Goal: Transaction & Acquisition: Purchase product/service

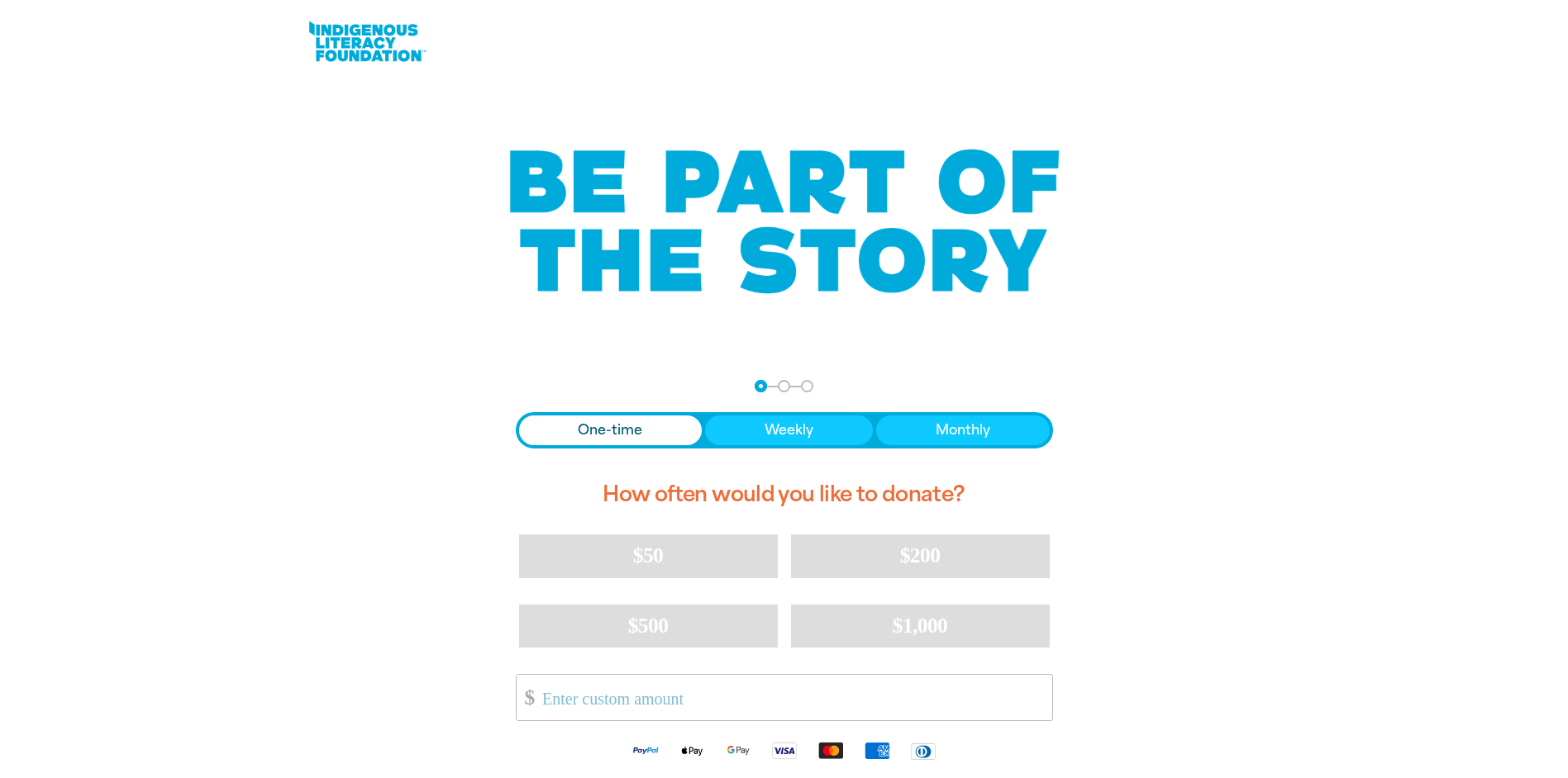
click at [602, 429] on span "One-time" at bounding box center [610, 430] width 64 height 20
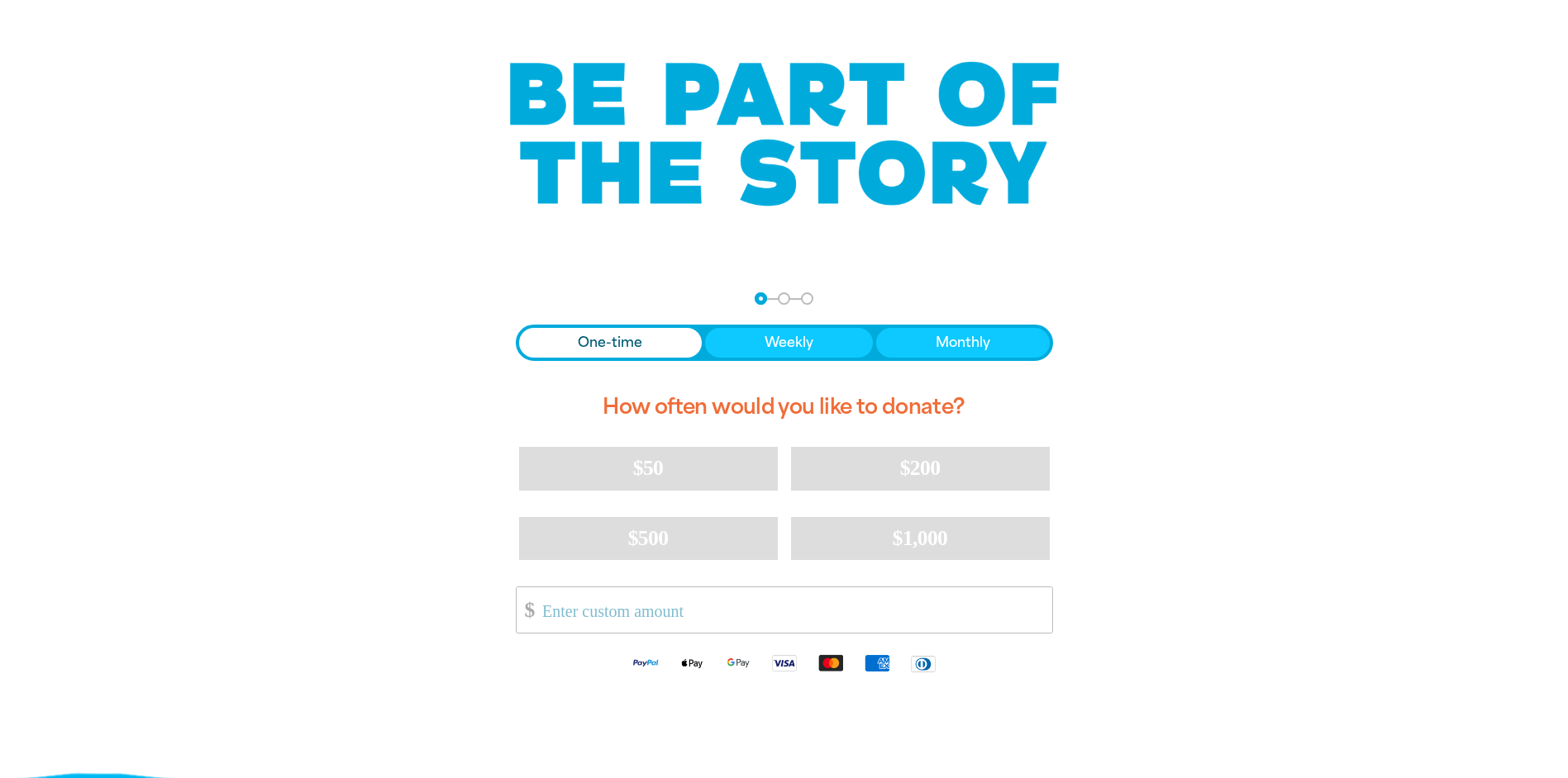
scroll to position [165, 0]
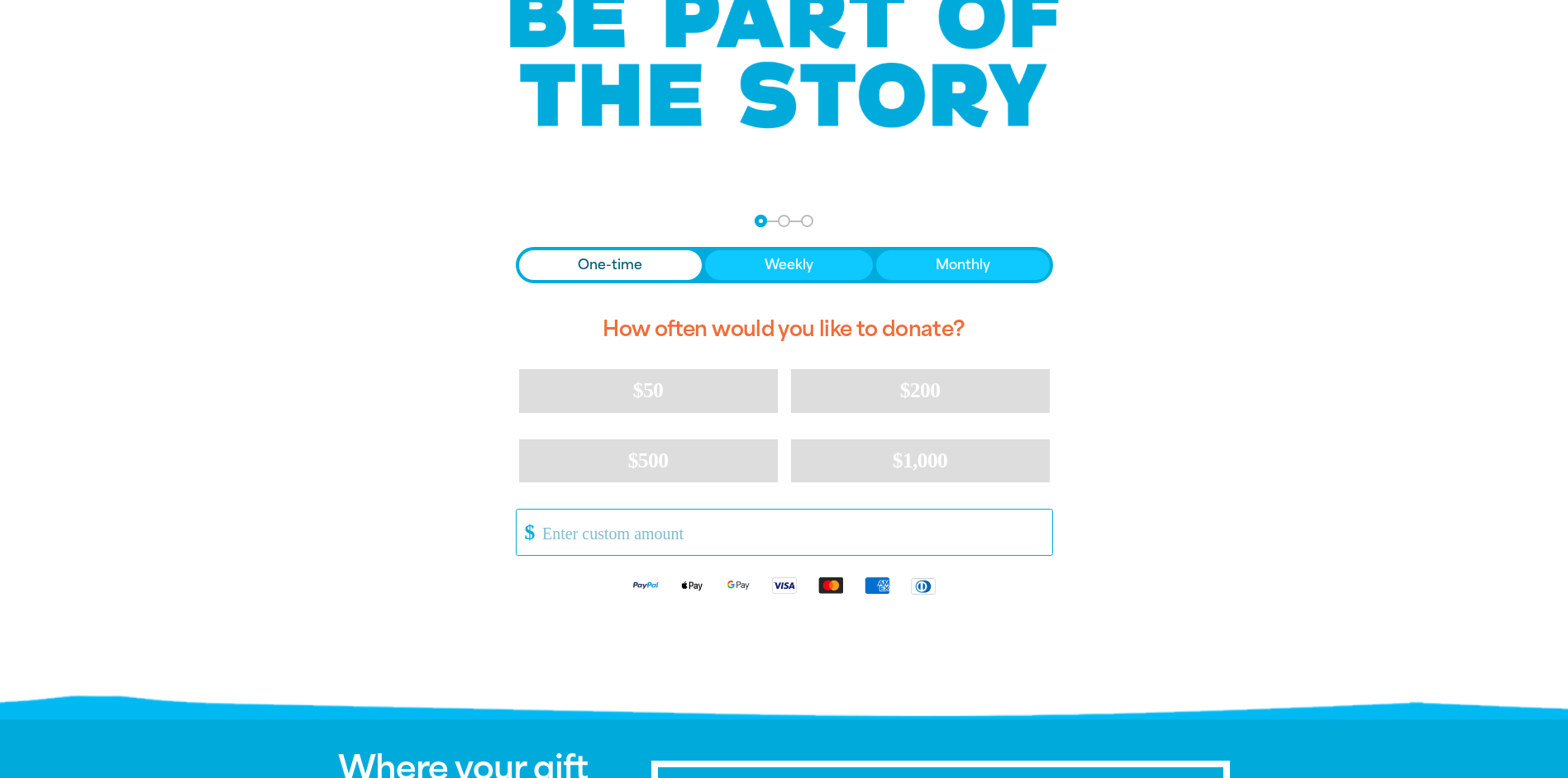
click at [604, 540] on input "Other Amount" at bounding box center [791, 532] width 521 height 45
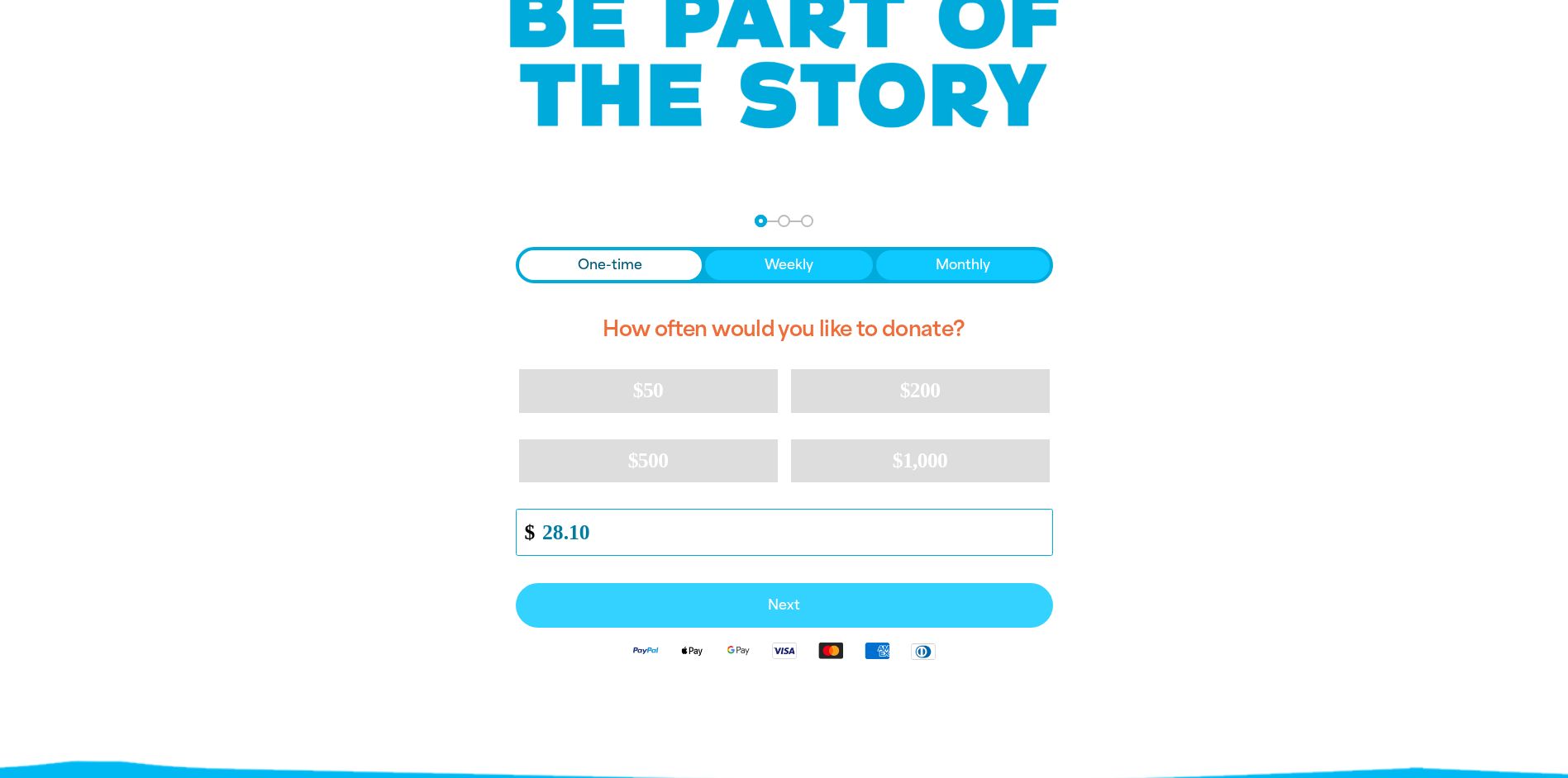
type input "28.10"
click at [740, 621] on button "Next" at bounding box center [784, 605] width 537 height 45
select select "AU"
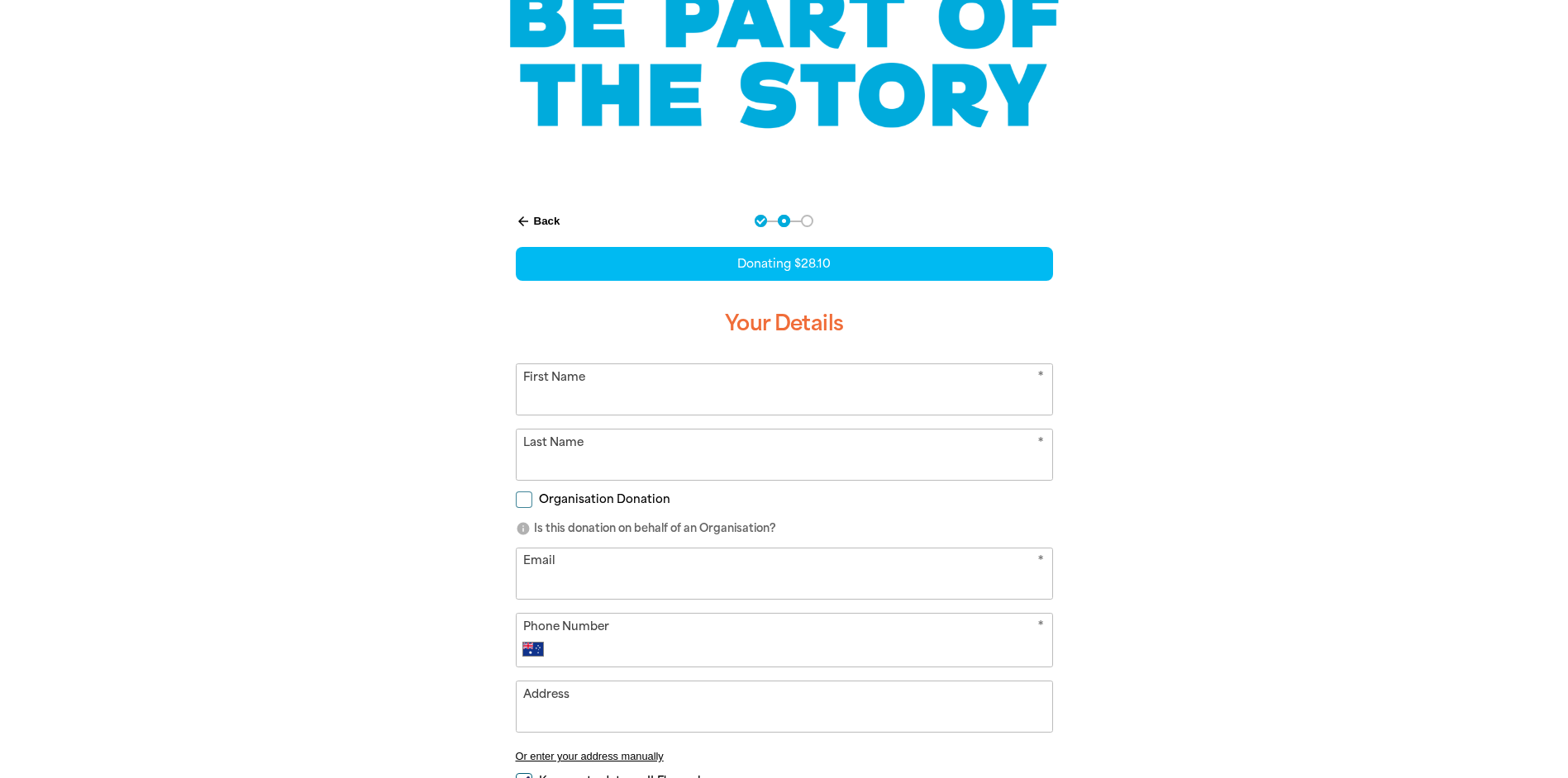
click at [601, 404] on input "First Name" at bounding box center [784, 389] width 535 height 50
type input "Mark"
type input "[PERSON_NAME]"
type input "[EMAIL_ADDRESS][DOMAIN_NAME]"
type input "[PHONE_NUMBER]"
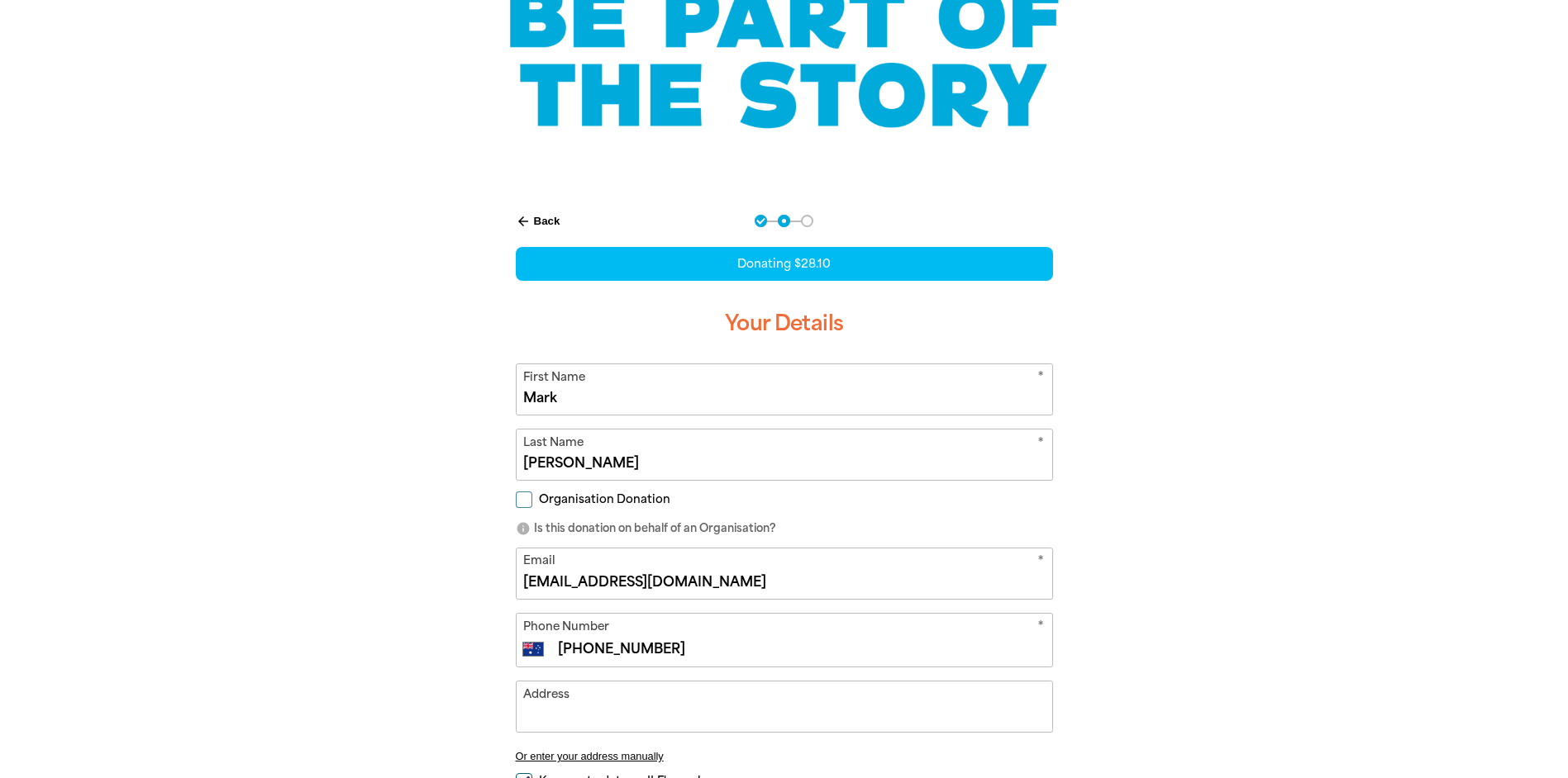
type input "[STREET_ADDRESS]"
click at [522, 504] on input "Organisation Donation" at bounding box center [523, 499] width 16 height 16
checkbox input "true"
select select "AU"
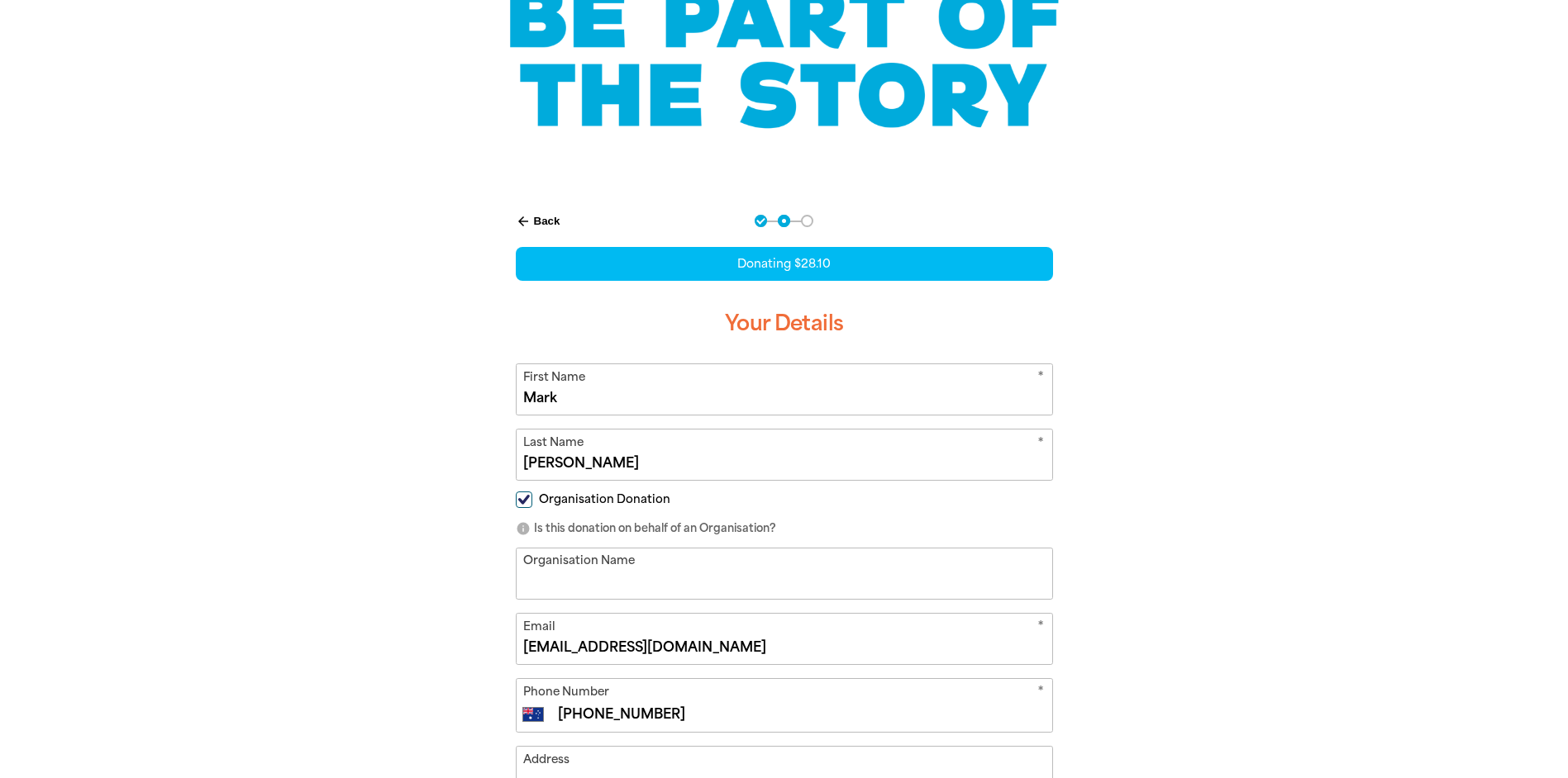
click at [547, 578] on input "Organisation Name" at bounding box center [784, 573] width 535 height 50
click at [575, 581] on input "Goo" at bounding box center [784, 573] width 535 height 50
type input "[GEOGRAPHIC_DATA][DEMOGRAPHIC_DATA]"
type input "[STREET_ADDRESS]"
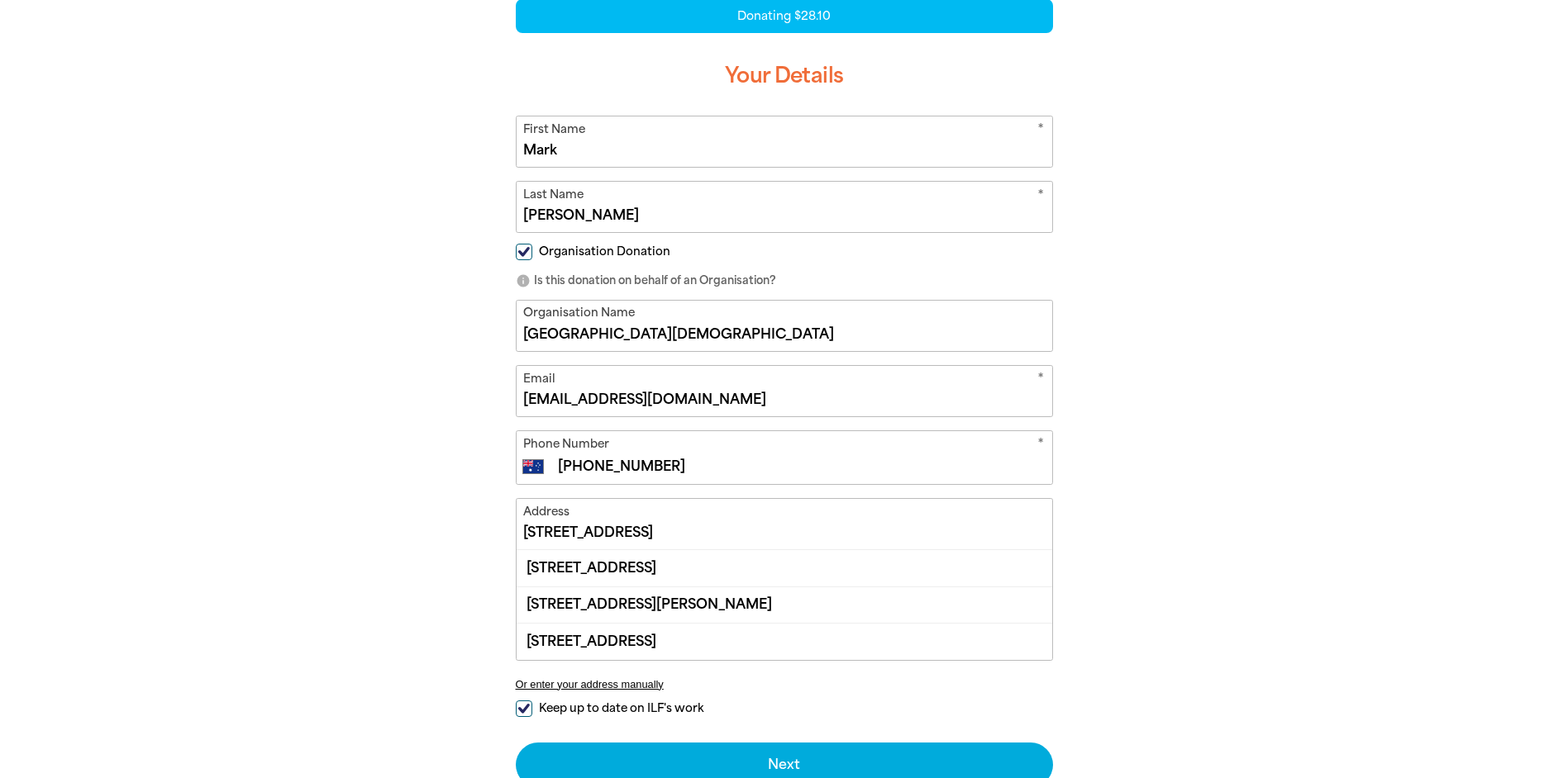
scroll to position [496, 0]
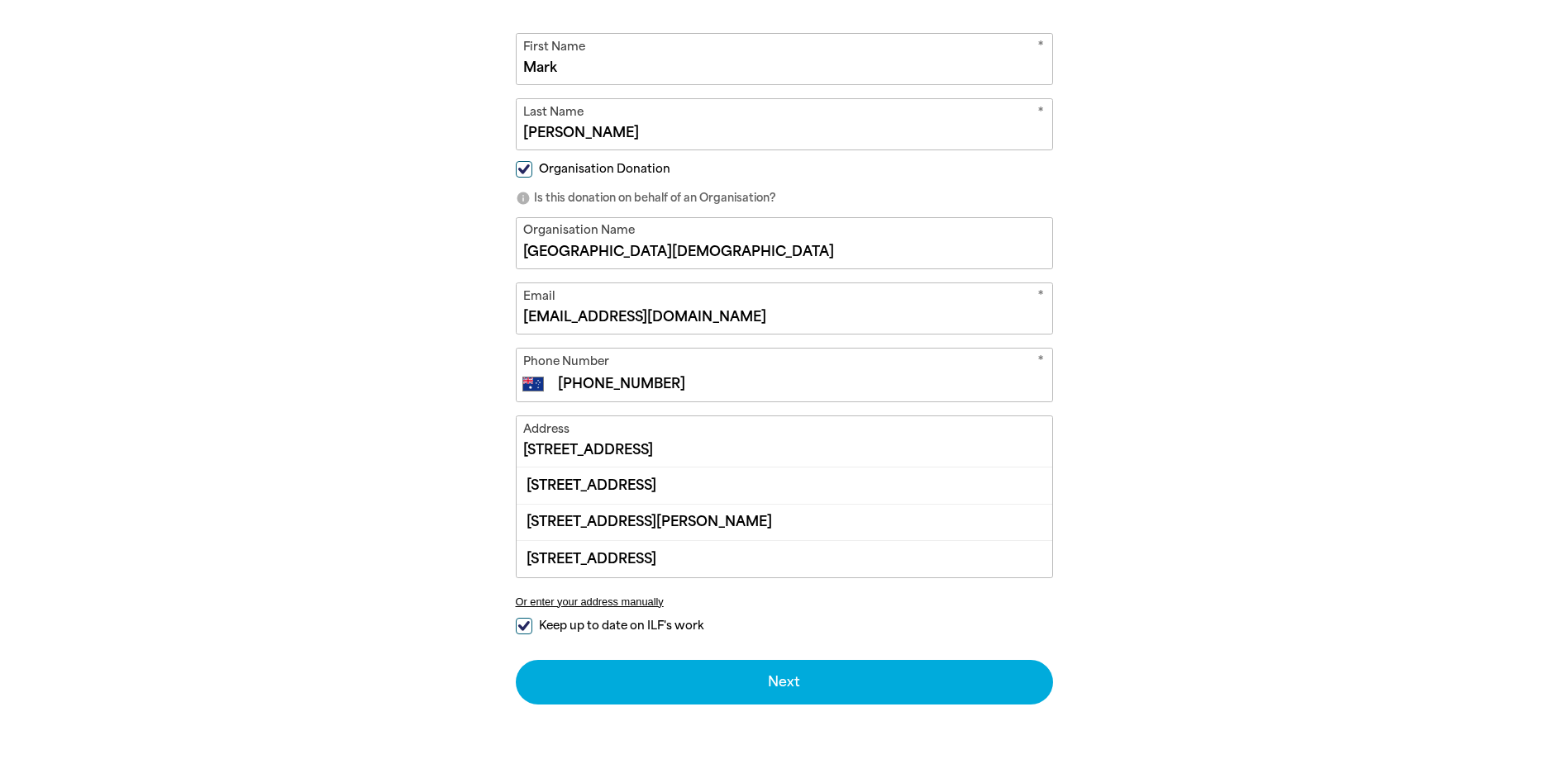
click at [625, 460] on input "[STREET_ADDRESS]" at bounding box center [784, 441] width 535 height 50
click at [550, 455] on input "[STREET_ADDRESS]" at bounding box center [784, 441] width 535 height 50
click at [758, 445] on input "[STREET_ADDRESS]" at bounding box center [784, 441] width 535 height 50
click at [624, 483] on div "[STREET_ADDRESS]" at bounding box center [784, 485] width 535 height 36
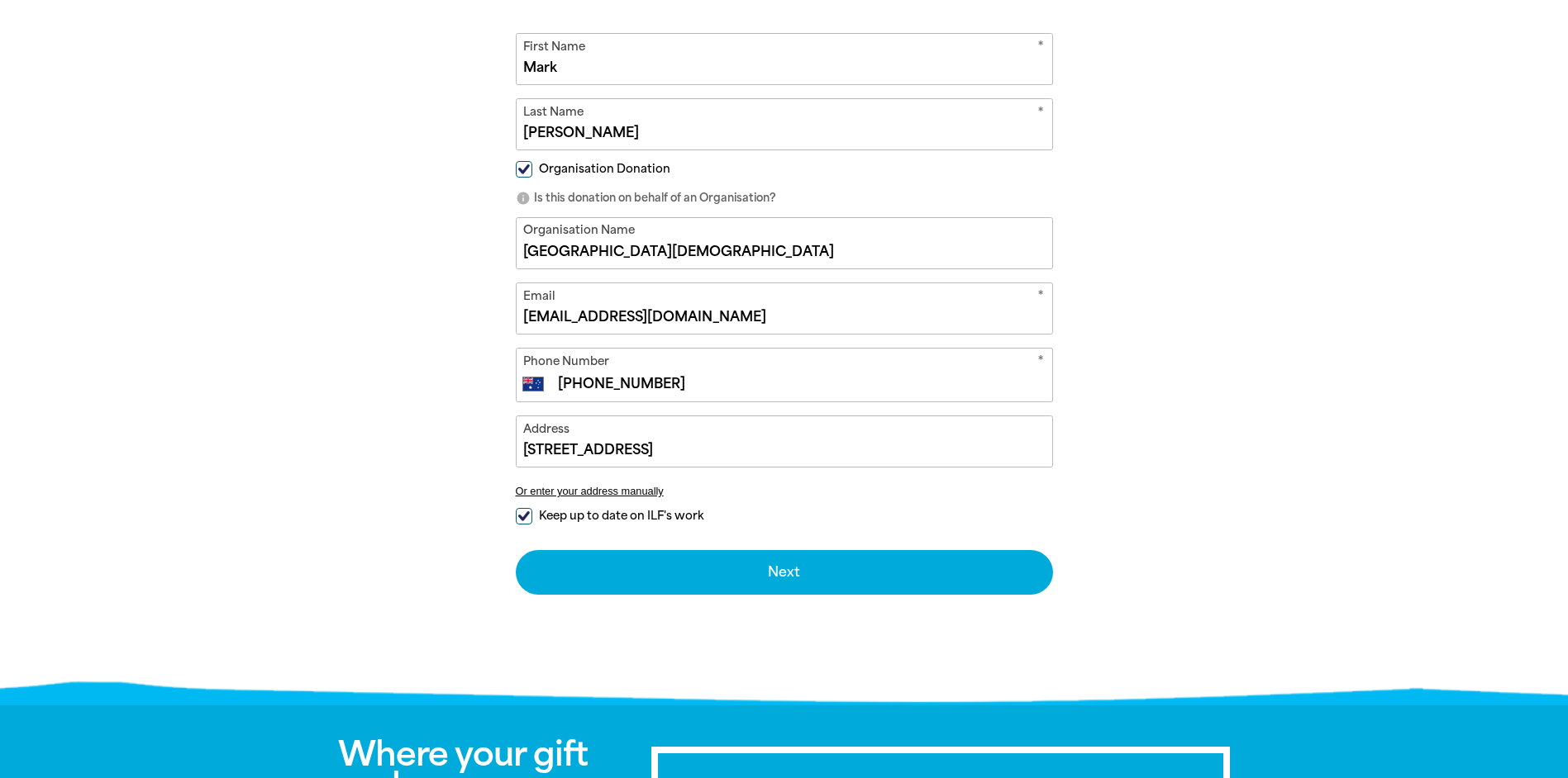
click at [516, 511] on input "Keep up to date on ILF's work" at bounding box center [523, 516] width 16 height 16
checkbox input "false"
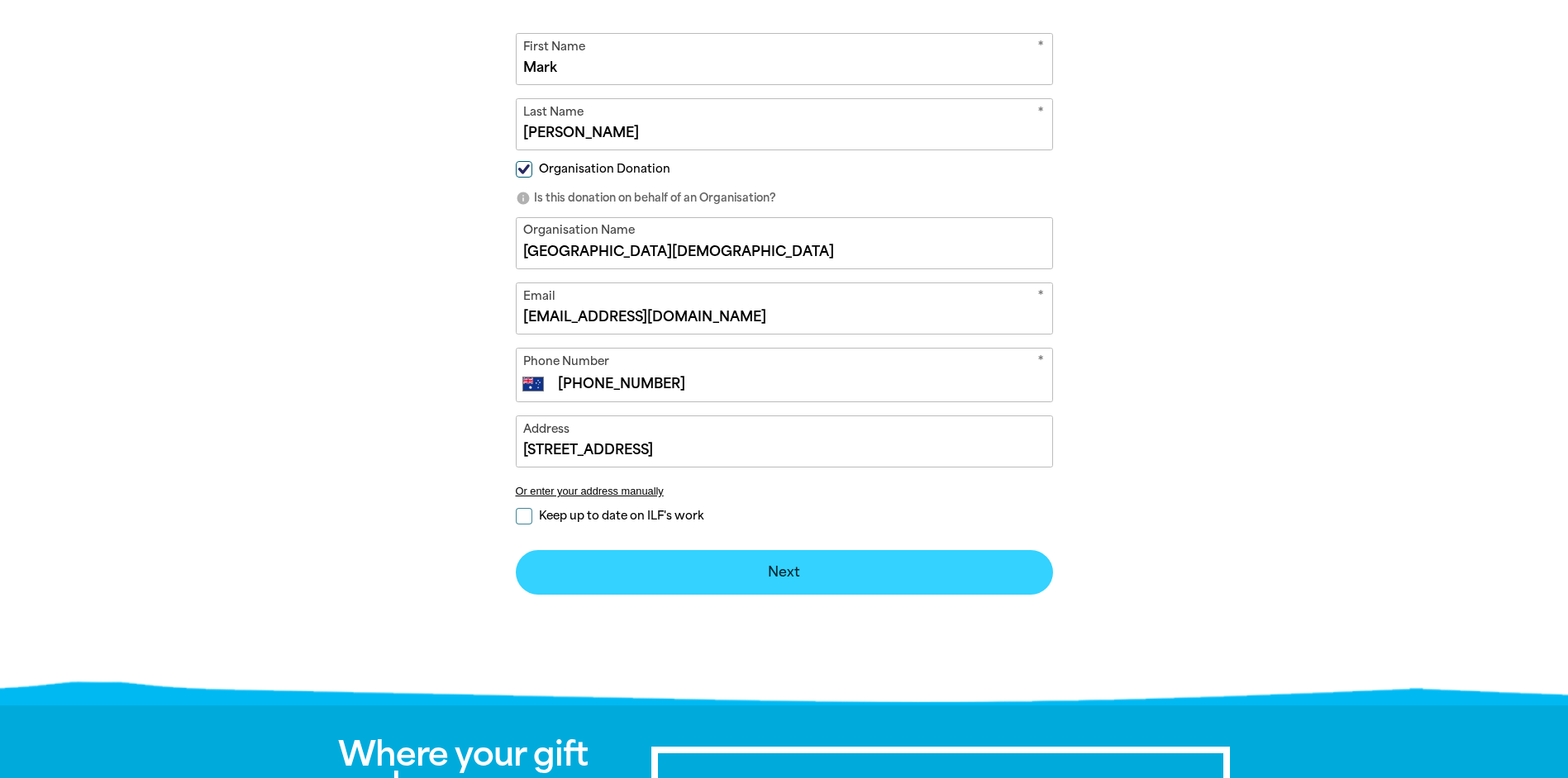
click at [629, 580] on button "Next chevron_right" at bounding box center [784, 573] width 537 height 45
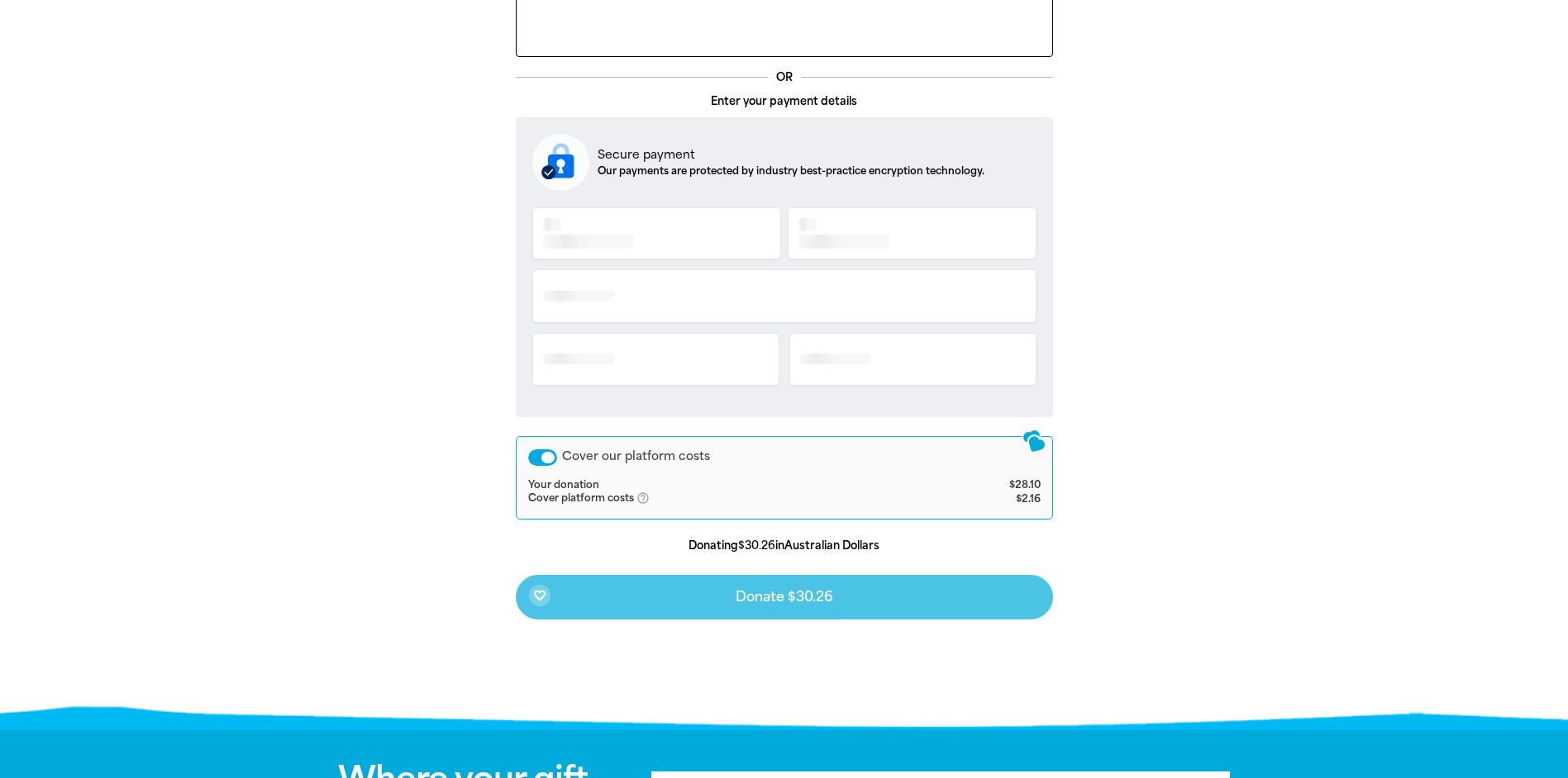
scroll to position [346, 0]
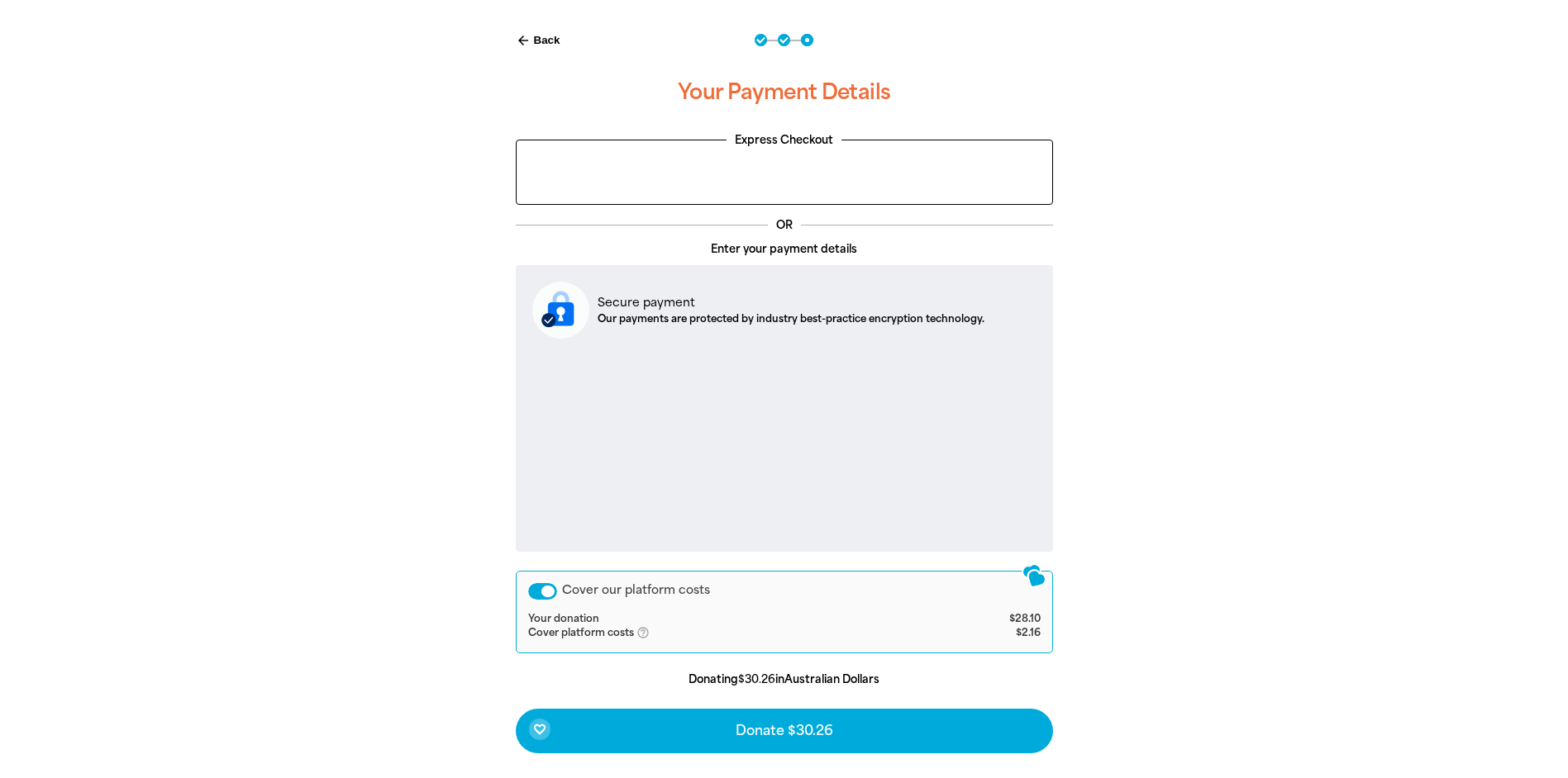
click at [549, 587] on div "Cover our platform costs" at bounding box center [543, 591] width 29 height 16
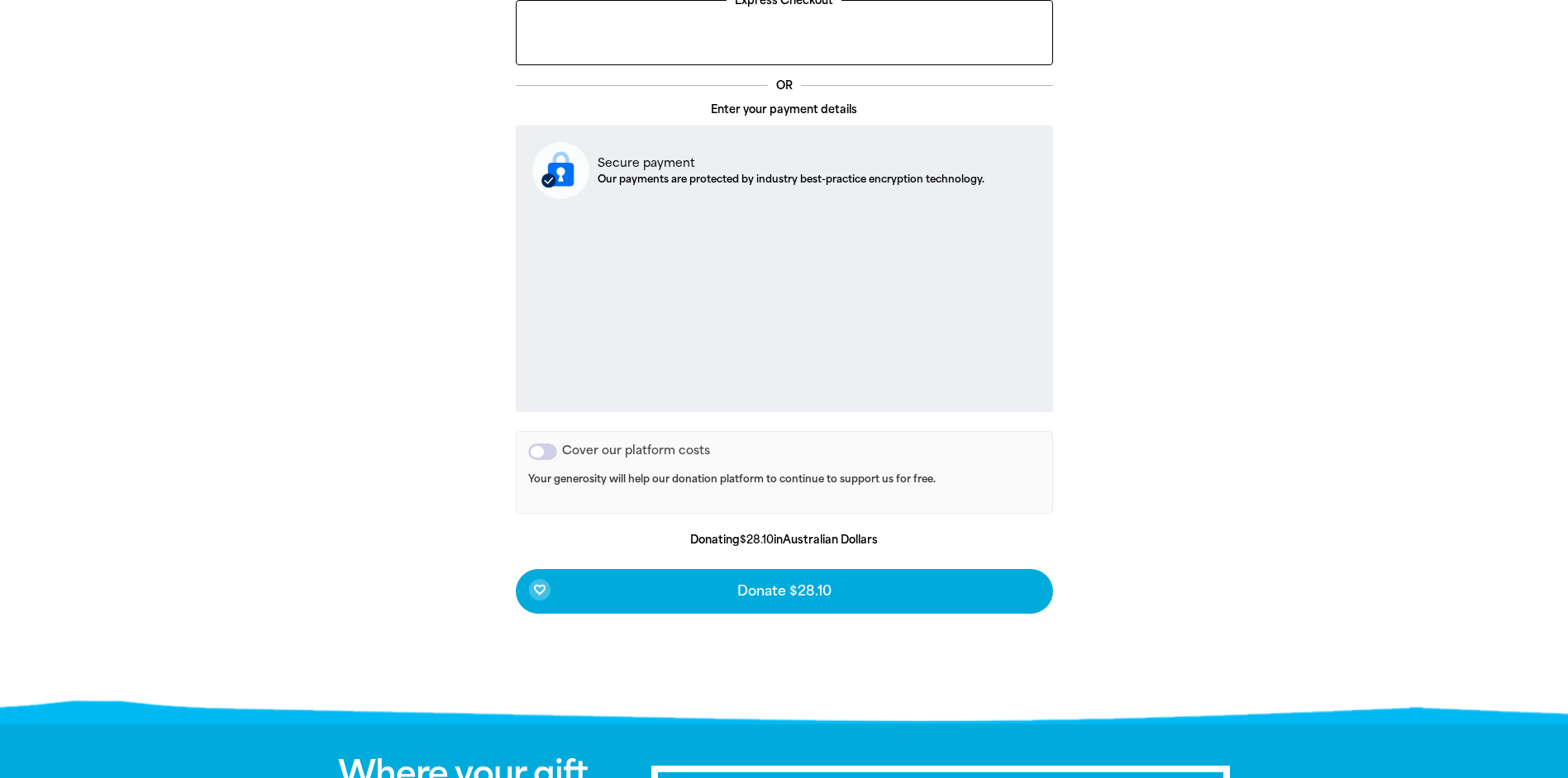
scroll to position [511, 0]
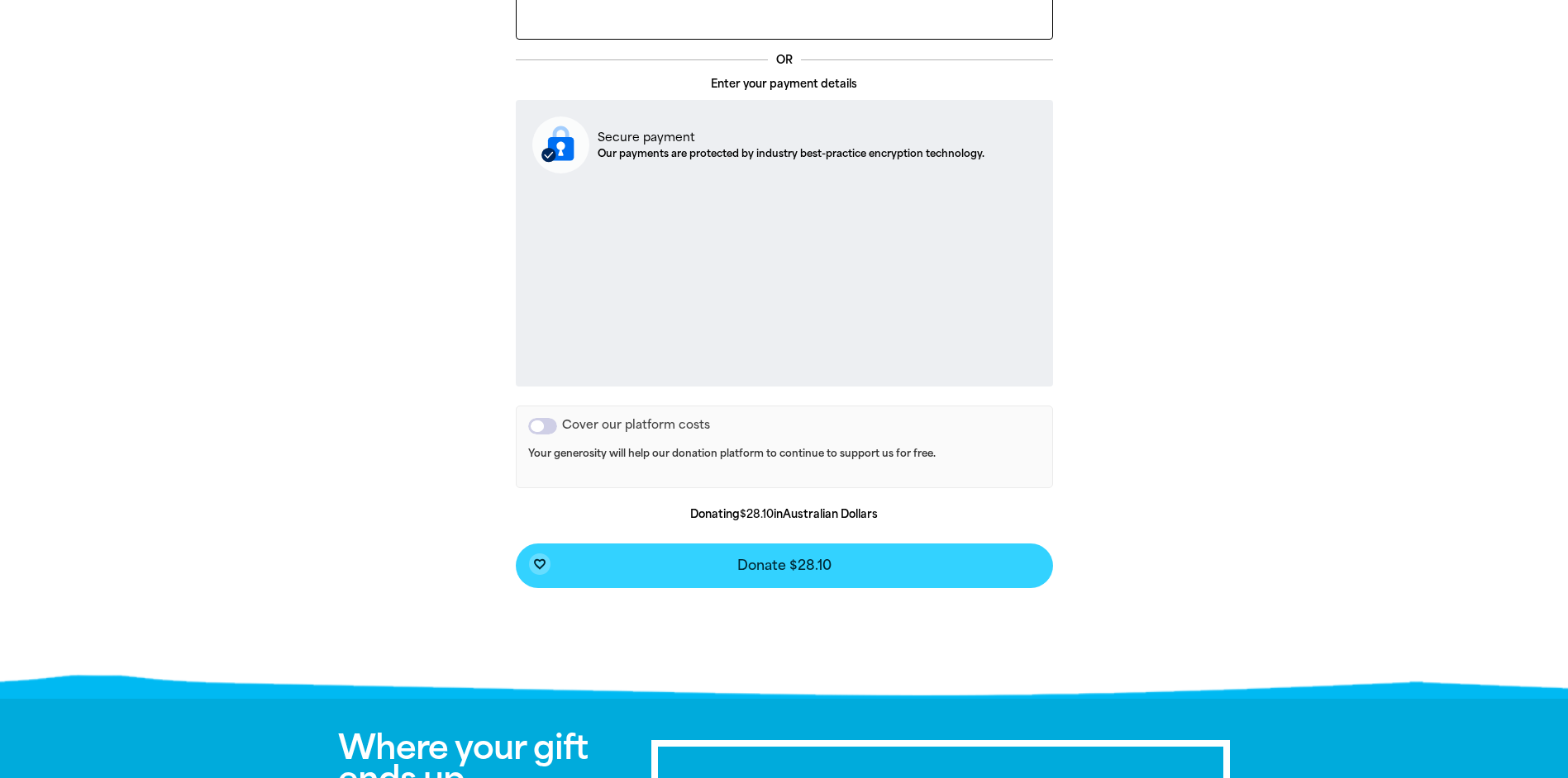
click at [677, 577] on button "favorite_border Donate $28.10" at bounding box center [784, 566] width 537 height 45
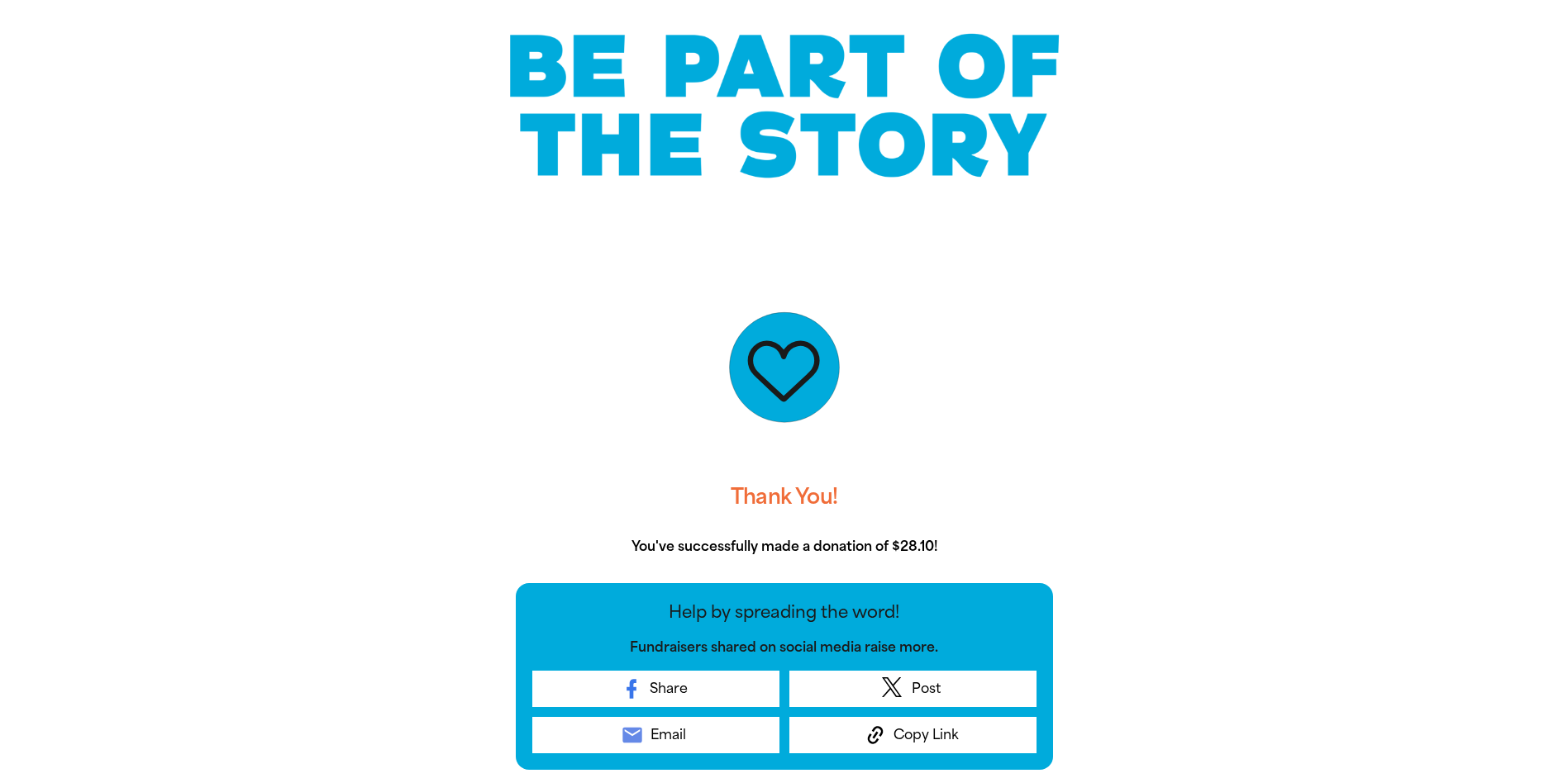
scroll to position [0, 0]
